Goal: Information Seeking & Learning: Check status

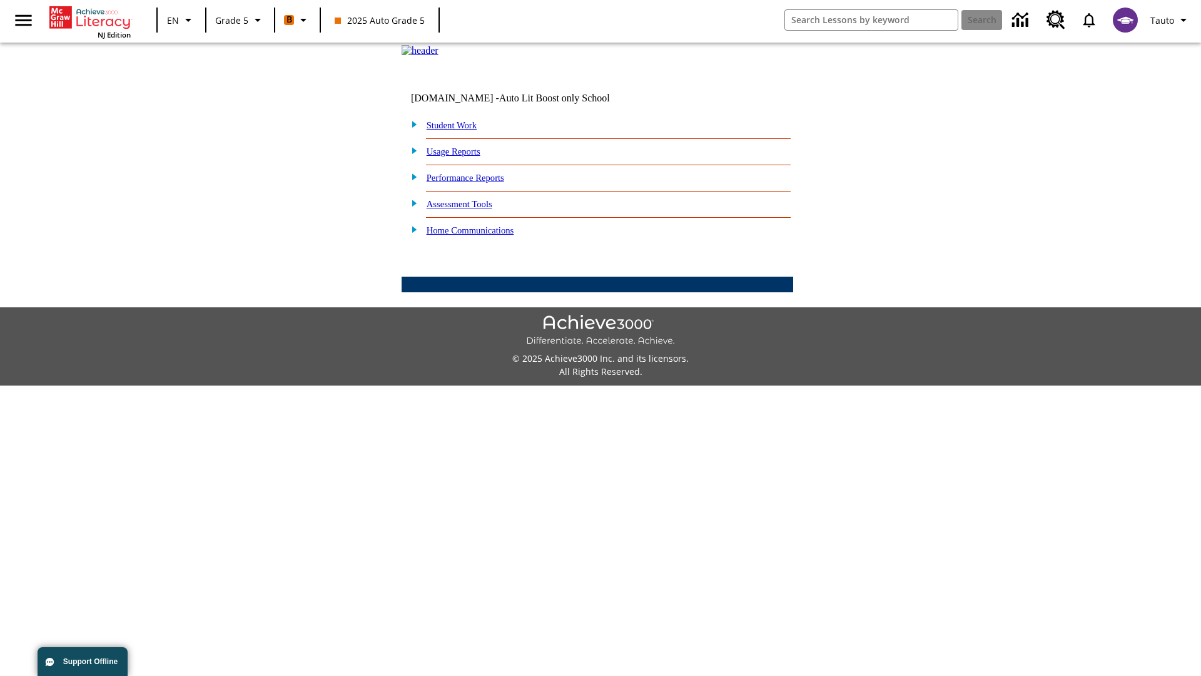
click at [479, 183] on link "Performance Reports" at bounding box center [466, 178] width 78 height 10
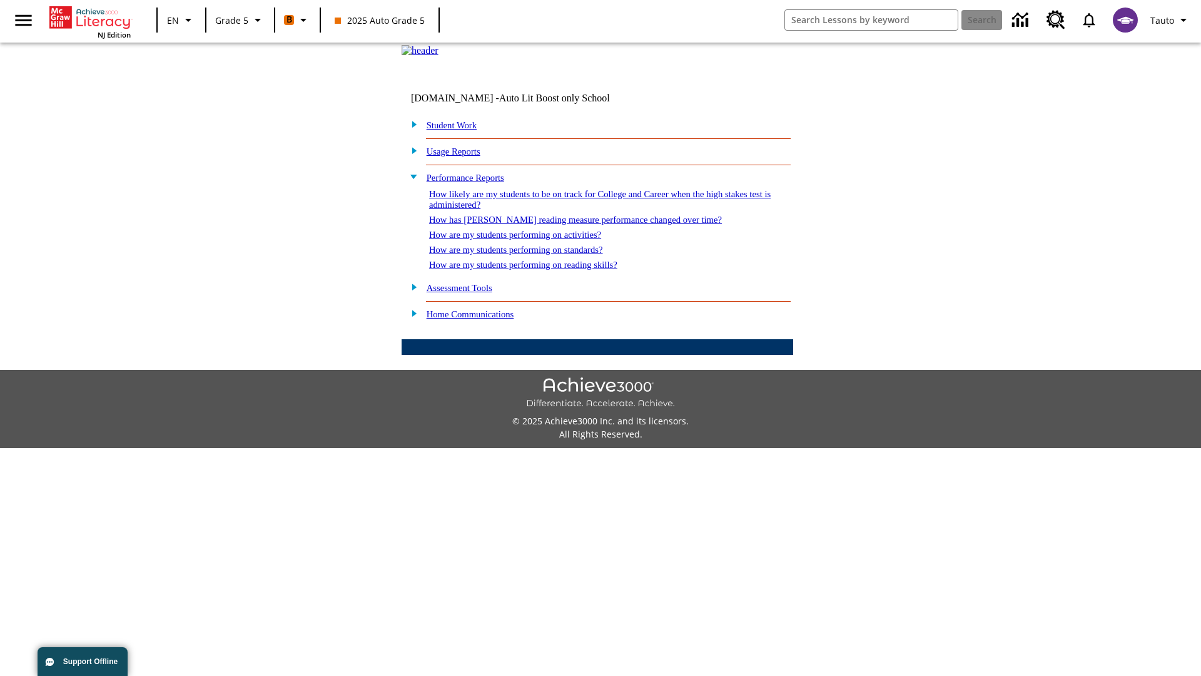
click at [569, 225] on link "How has [PERSON_NAME] reading measure performance changed over time?" at bounding box center [575, 220] width 293 height 10
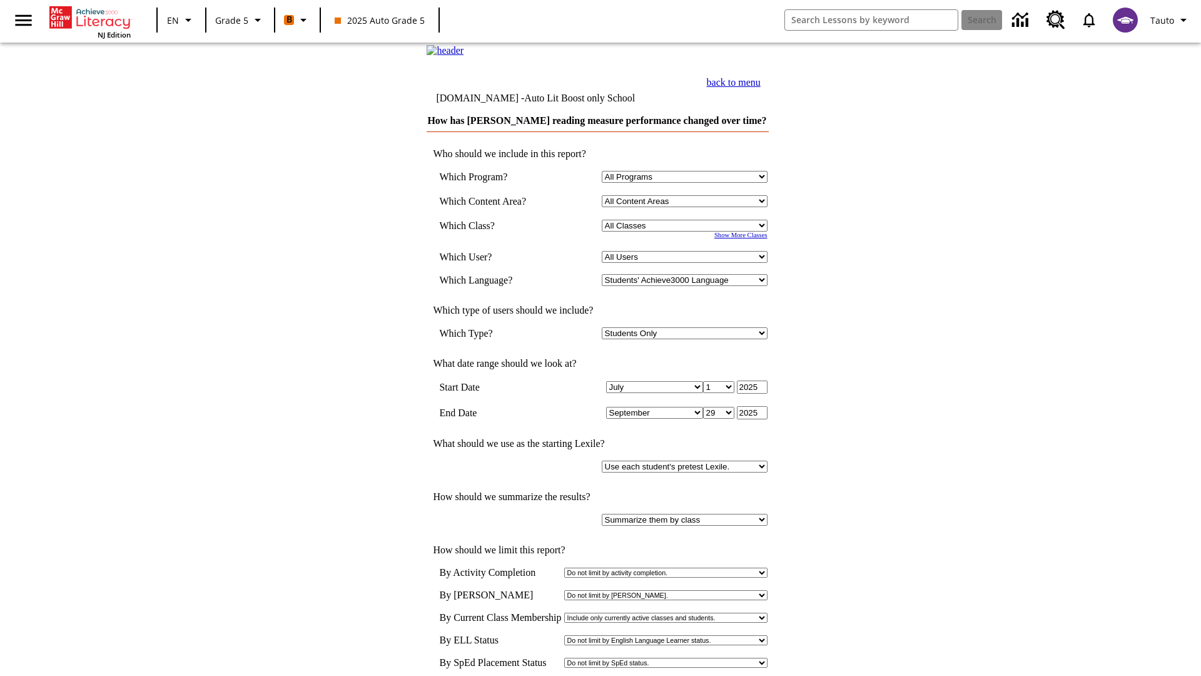
click at [686, 231] on select "Select a Class: All Classes 2025 Auto Grade 5 OL 2025 Auto Grade 6" at bounding box center [685, 226] width 166 height 12
select select "11133131"
click at [686, 263] on select "All Users Cat, Sautoen Cat, Sautoes Cat1, Sautoss Donotlogin, Sautoen Twoschool…" at bounding box center [685, 257] width 166 height 12
select select "21437107"
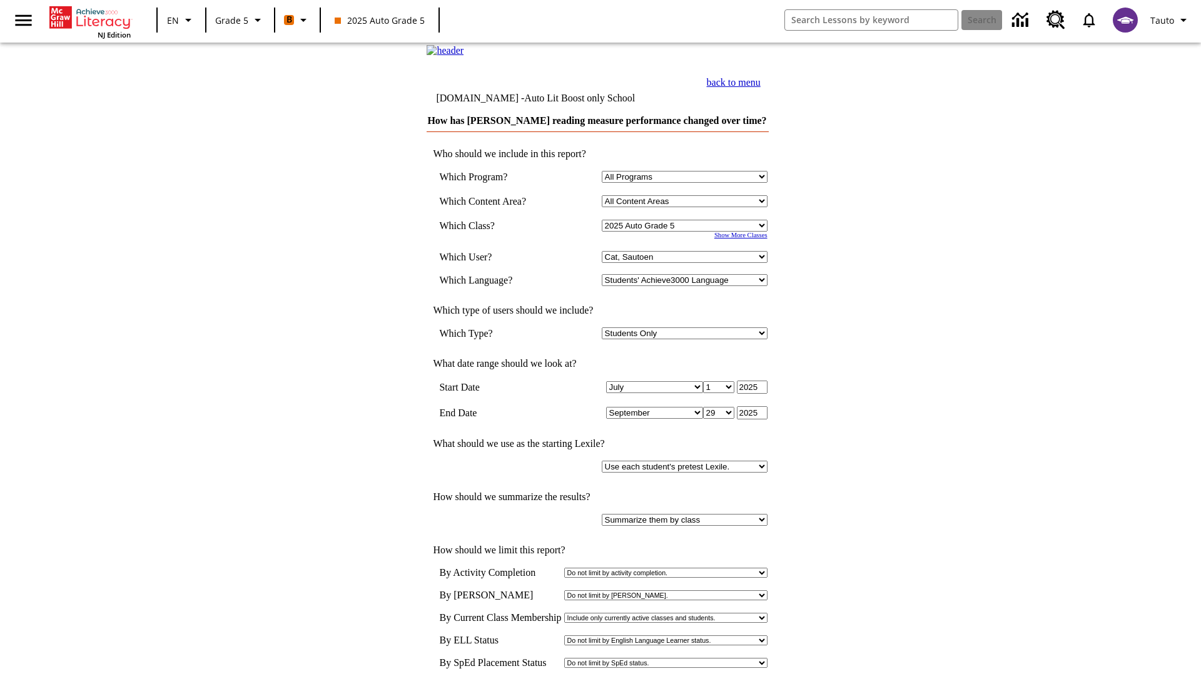
scroll to position [6, 0]
